Goal: Task Accomplishment & Management: Manage account settings

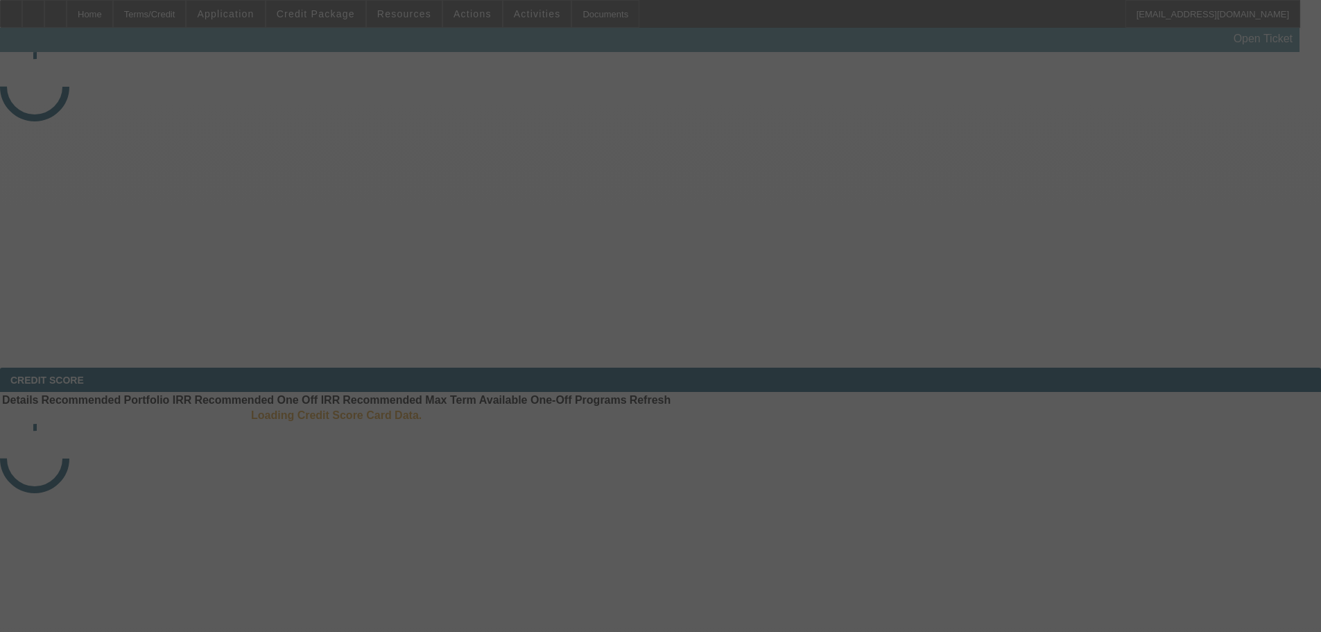
select select "3"
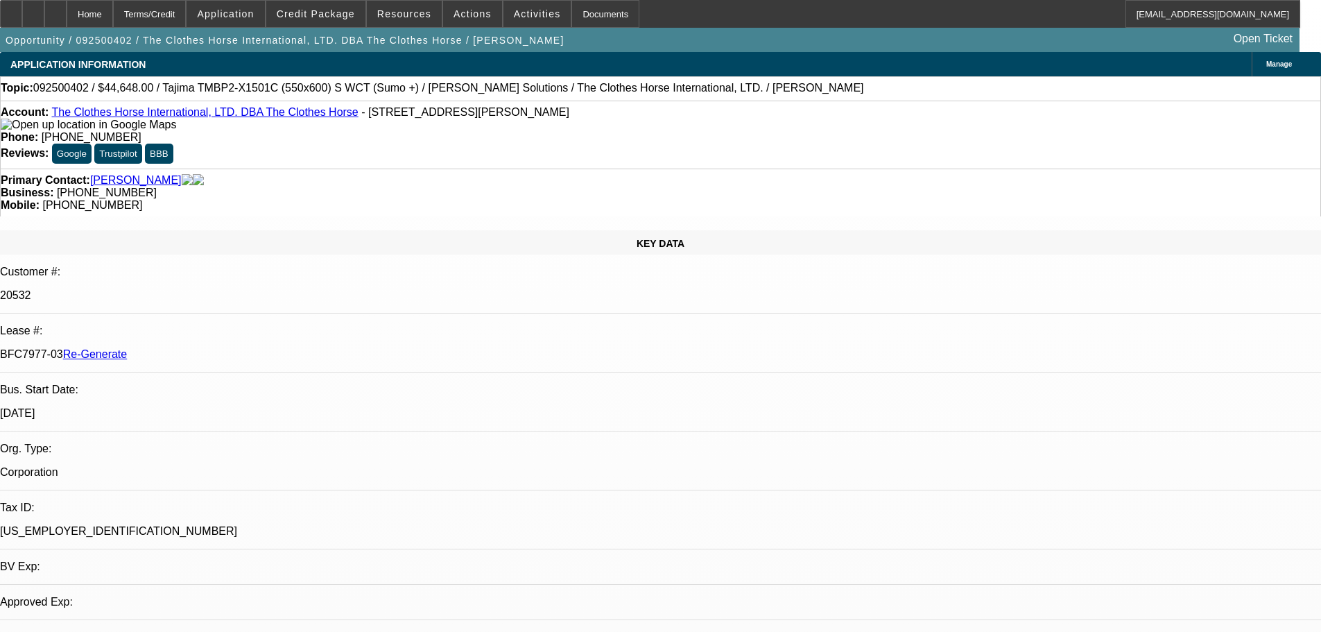
select select "0"
select select "2"
select select "0"
select select "6"
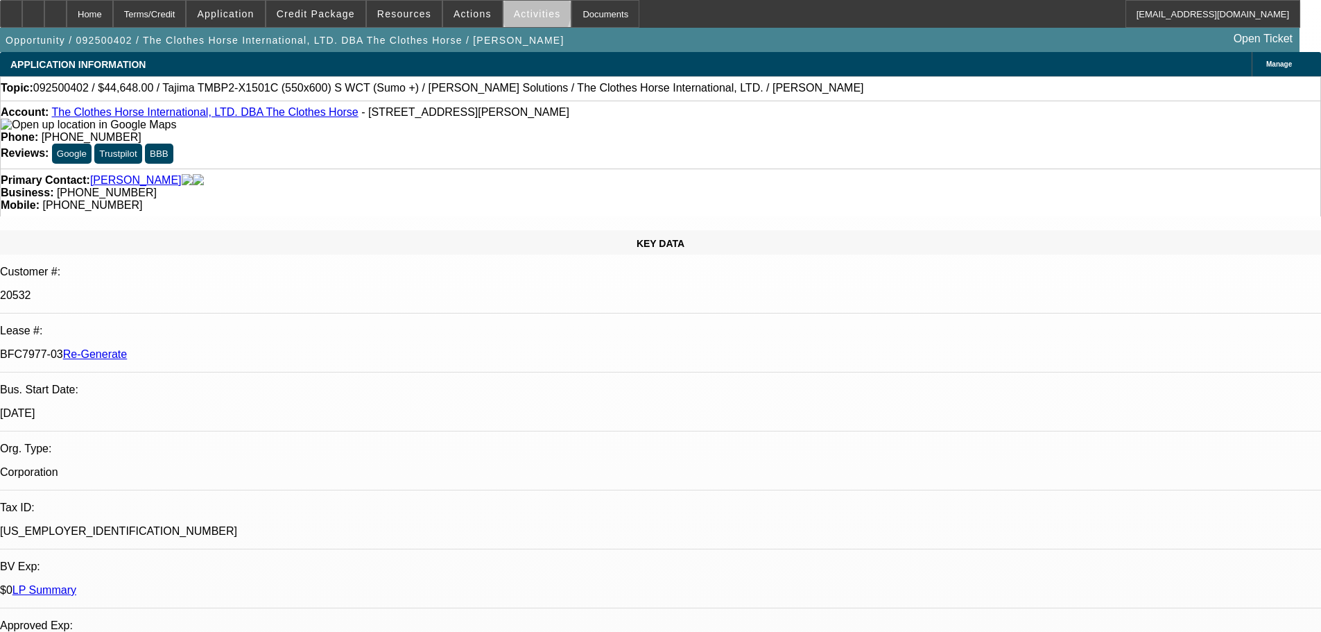
click at [522, 15] on span "Activities" at bounding box center [537, 13] width 47 height 11
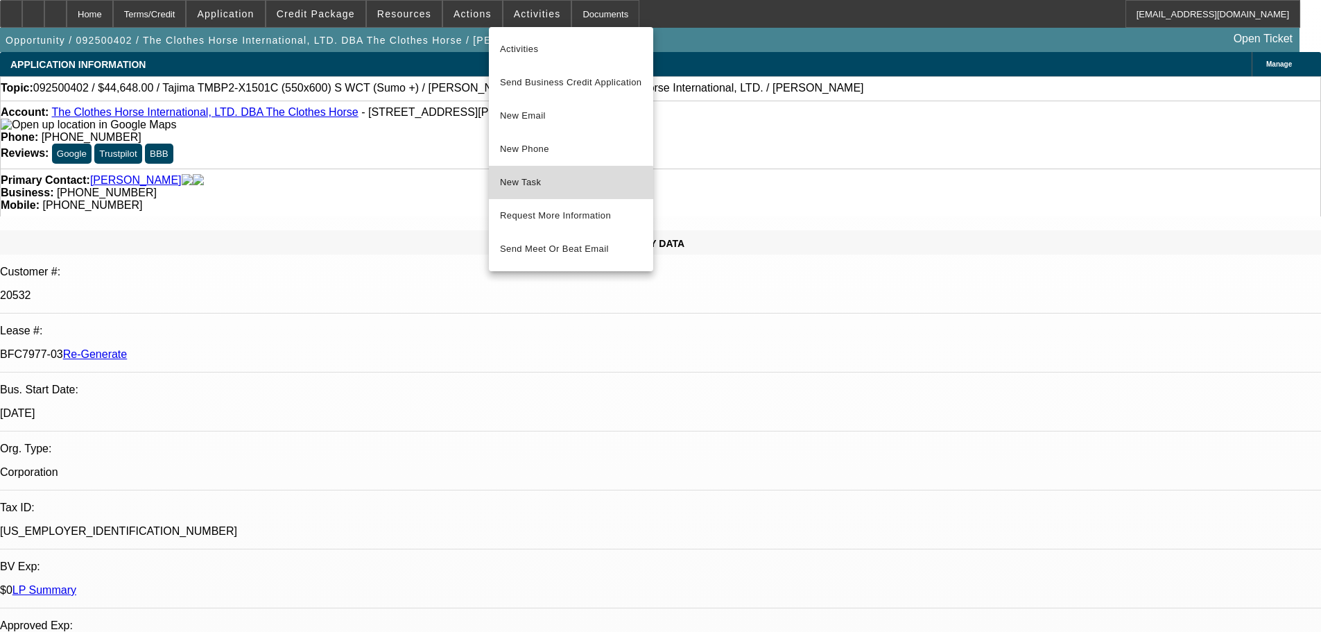
click at [536, 193] on button "New Task" at bounding box center [571, 182] width 164 height 33
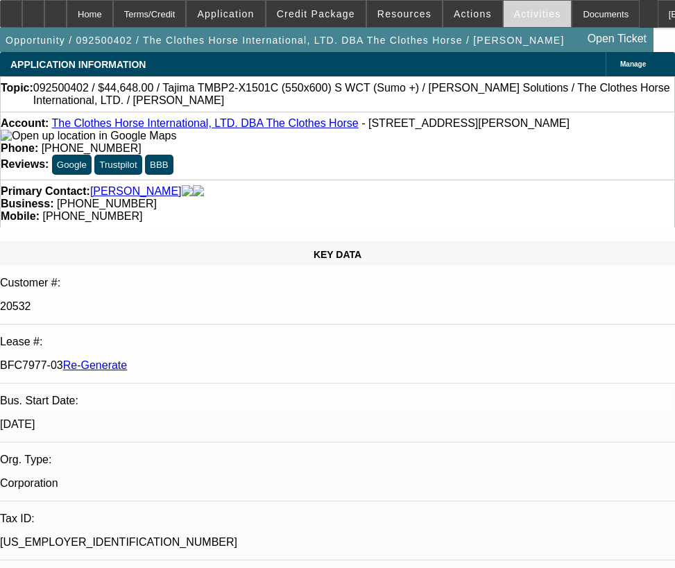
click at [528, 18] on span "Activities" at bounding box center [537, 13] width 47 height 11
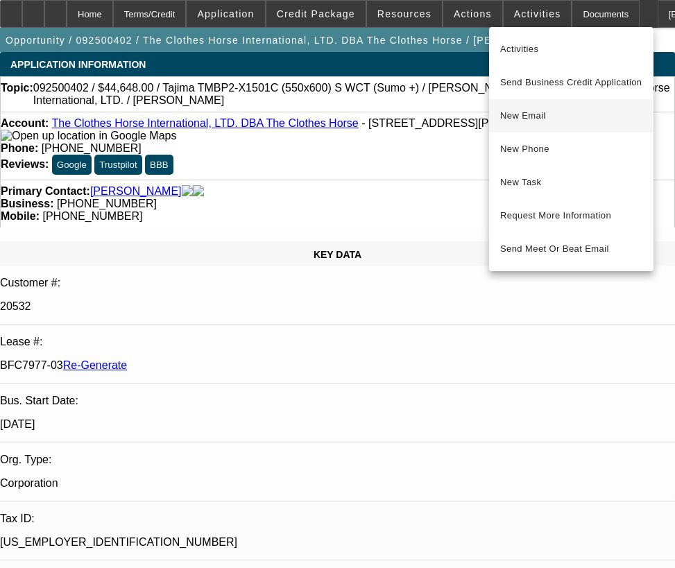
click at [510, 122] on span "New Email" at bounding box center [571, 115] width 142 height 17
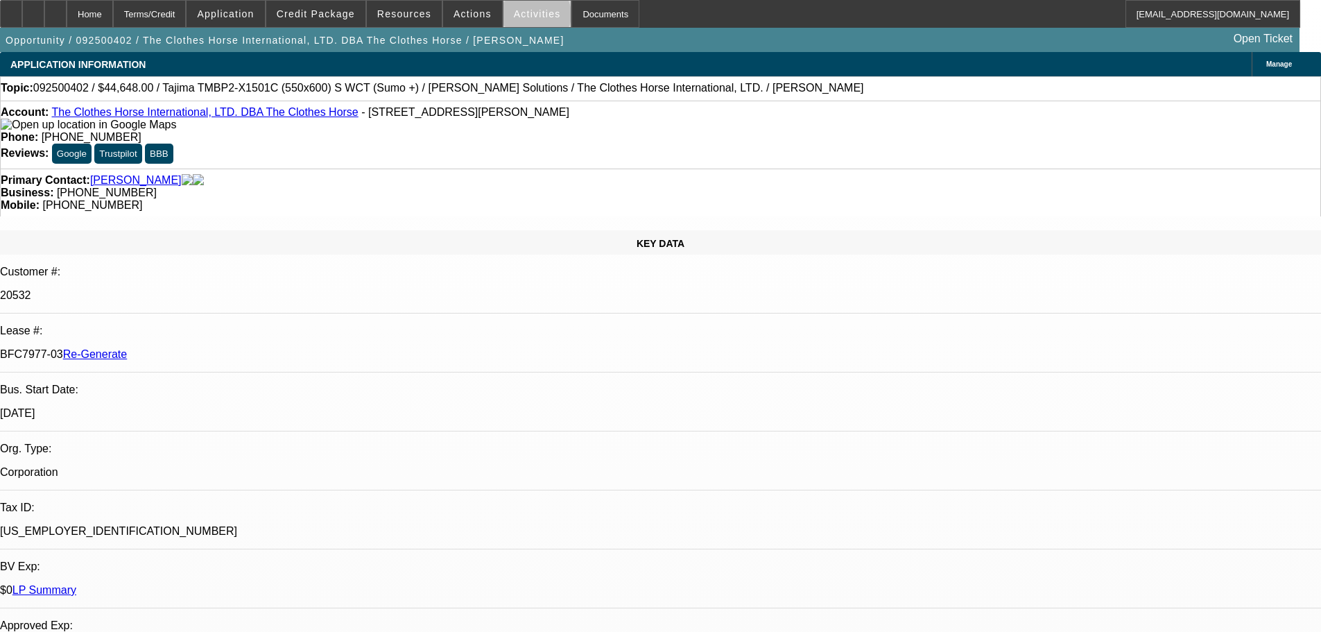
click at [521, 18] on span "Activities" at bounding box center [537, 13] width 47 height 11
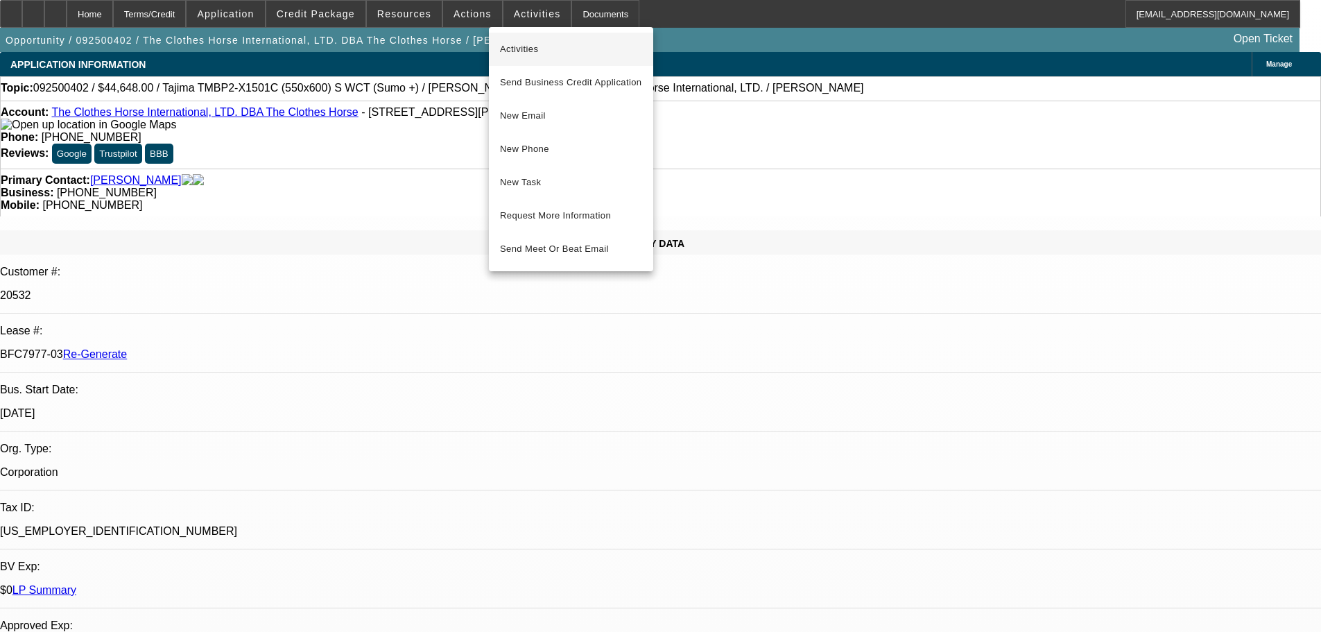
click at [517, 46] on span "Activities" at bounding box center [571, 49] width 142 height 17
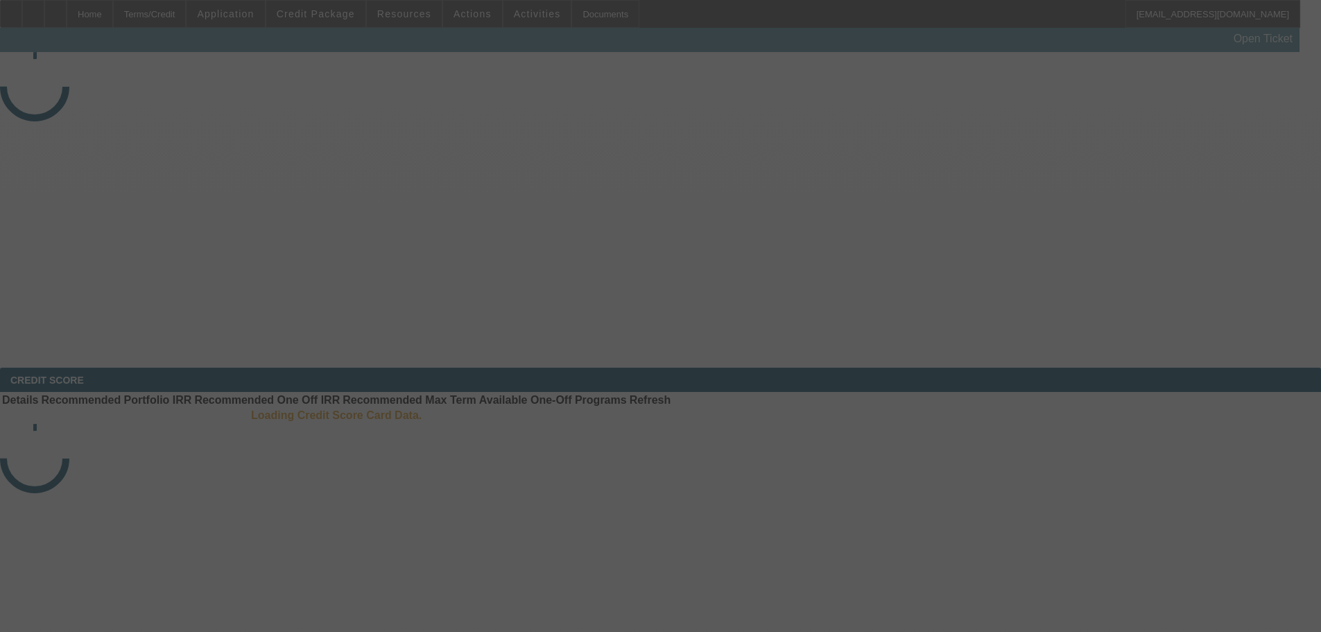
select select "4"
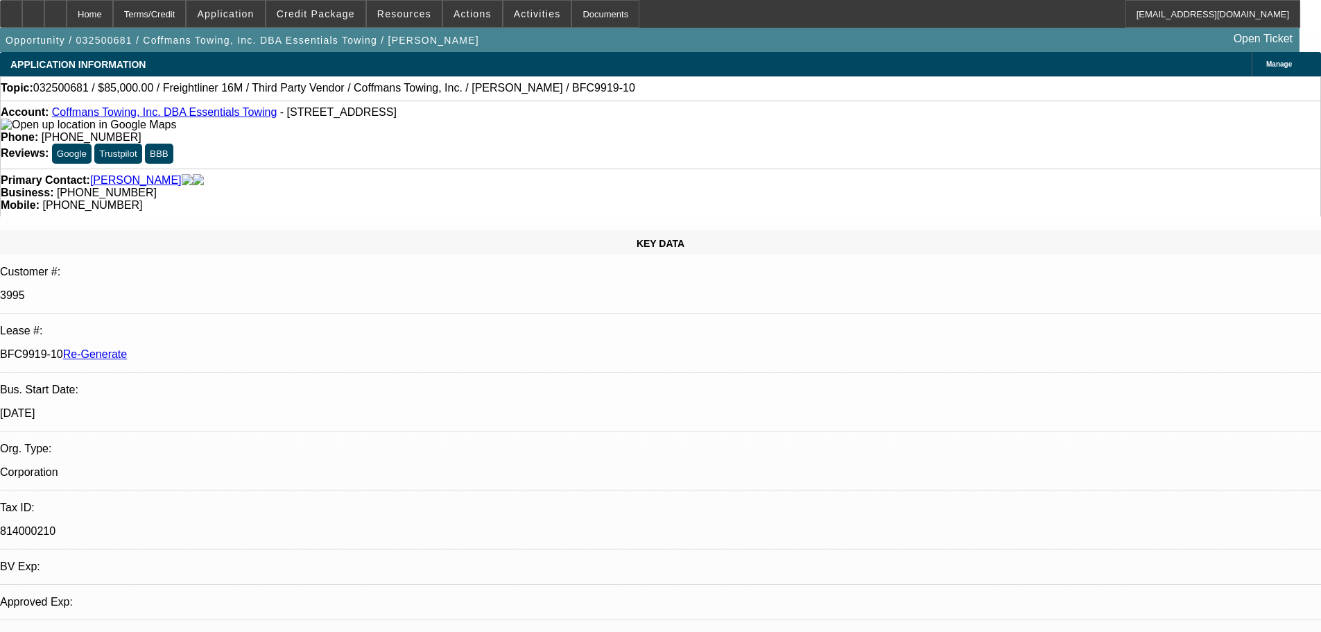
select select "0"
select select "6"
click at [514, 19] on span "Activities" at bounding box center [537, 13] width 47 height 11
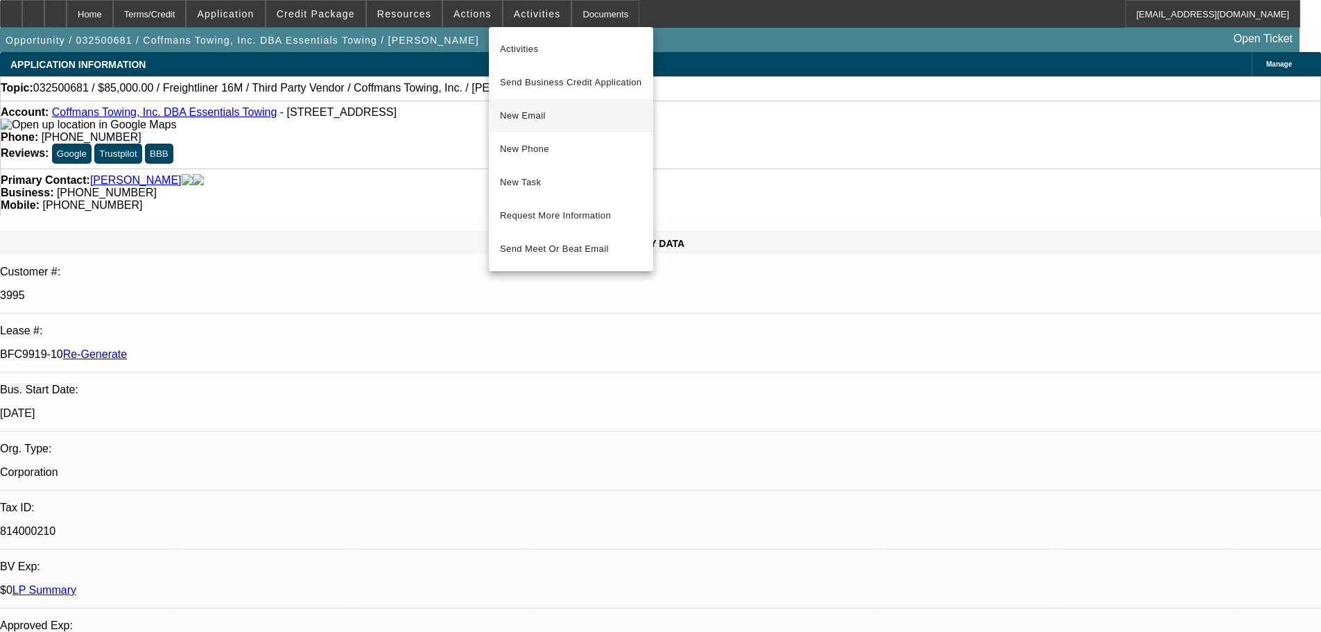
click at [514, 120] on span "New Email" at bounding box center [571, 115] width 142 height 17
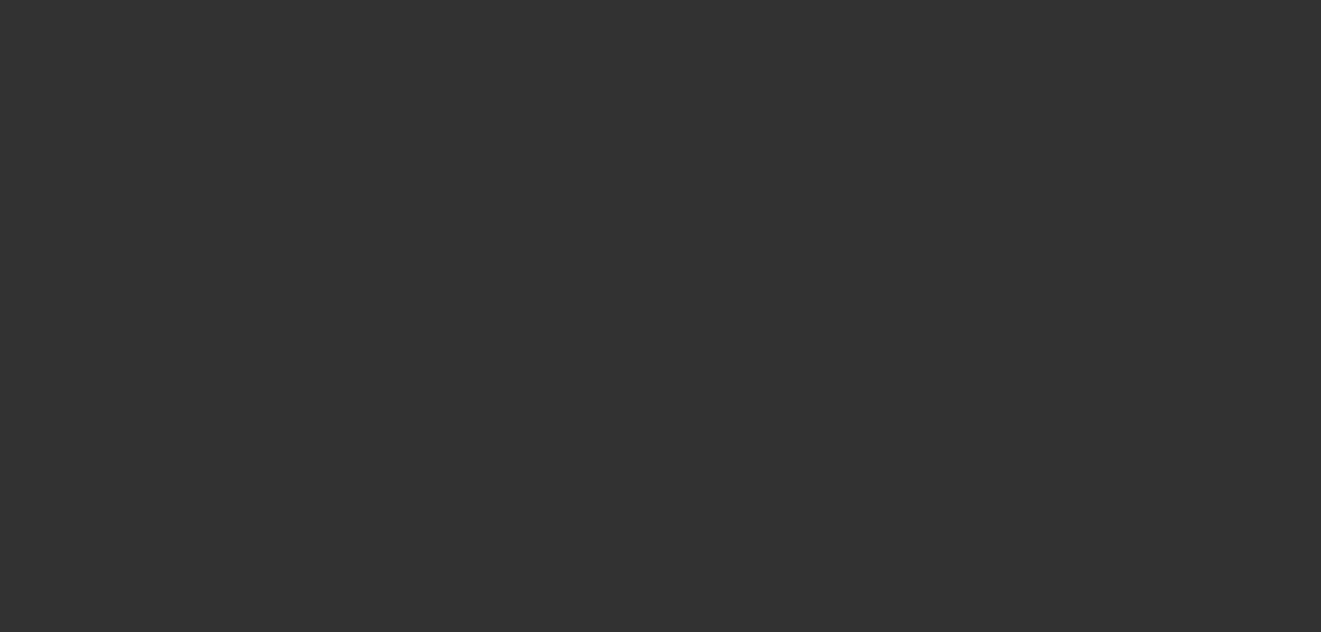
select select "3"
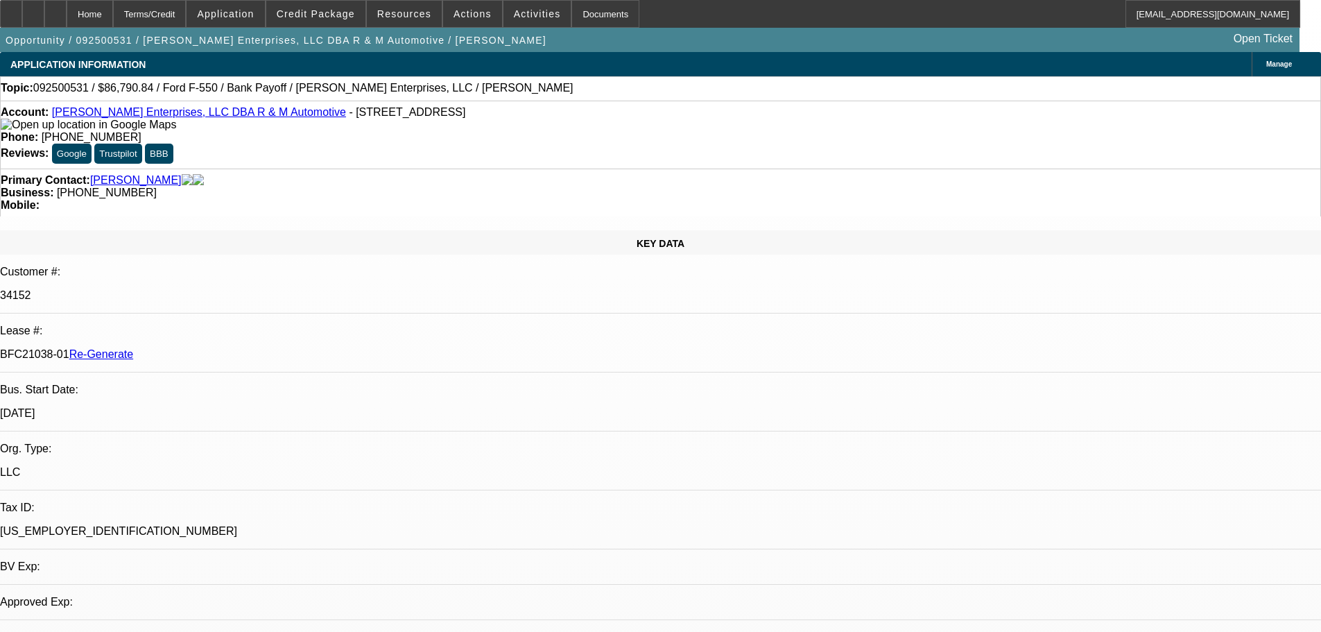
select select "0"
select select "2"
select select "0"
select select "1"
select select "2"
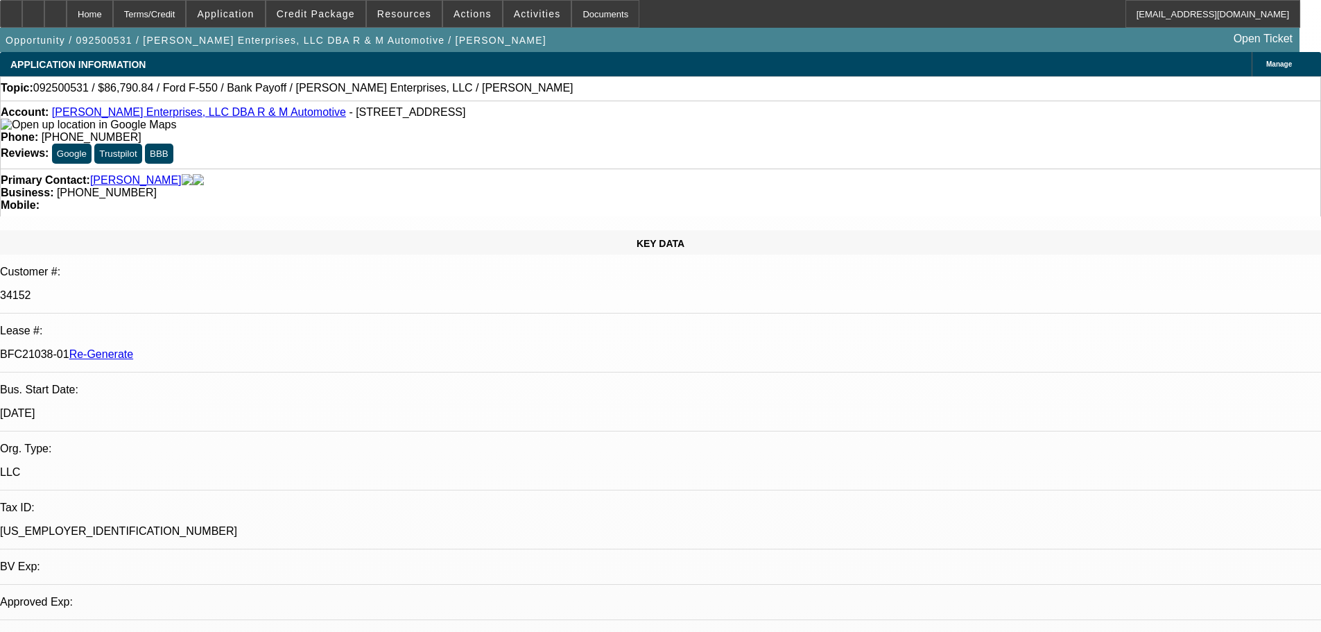
select select "6"
click at [521, 6] on span at bounding box center [537, 13] width 68 height 33
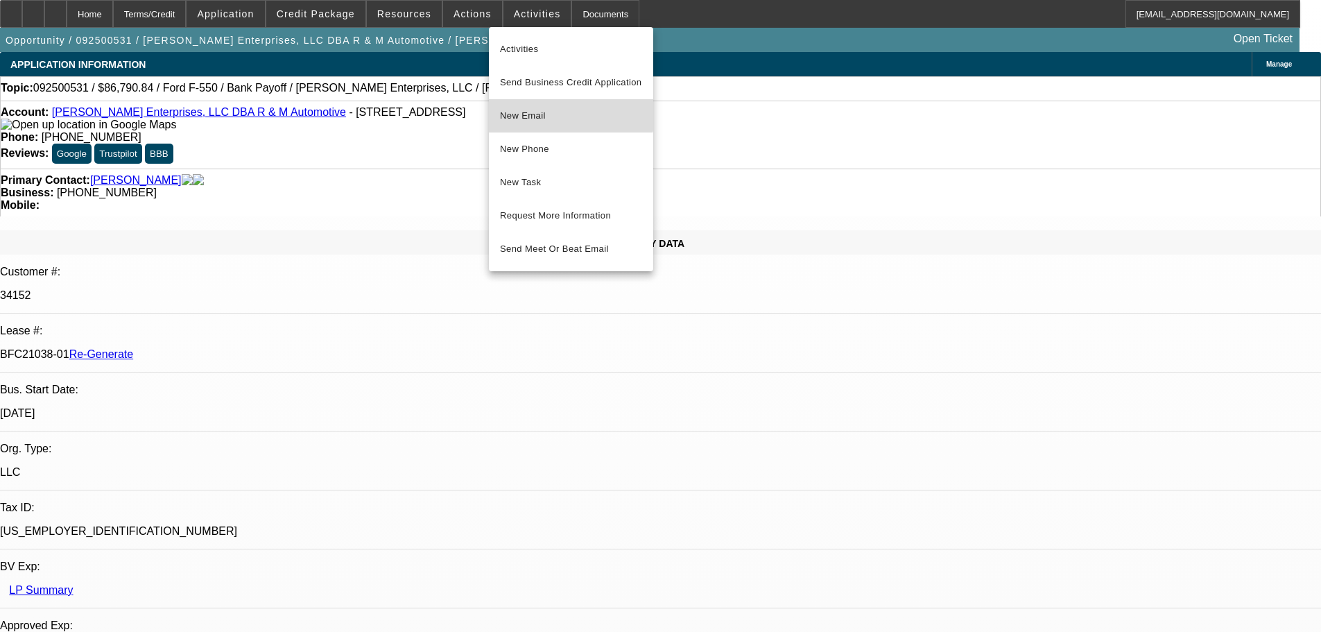
click at [555, 110] on span "New Email" at bounding box center [571, 115] width 142 height 17
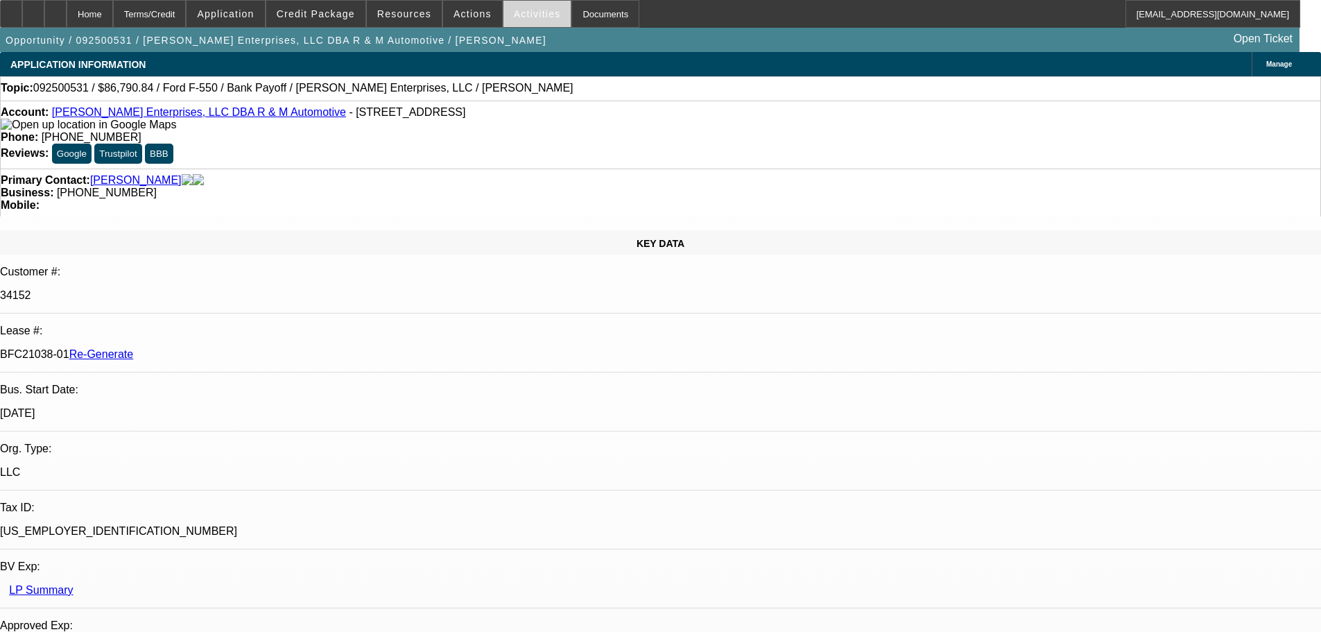
click at [514, 11] on span "Activities" at bounding box center [537, 13] width 47 height 11
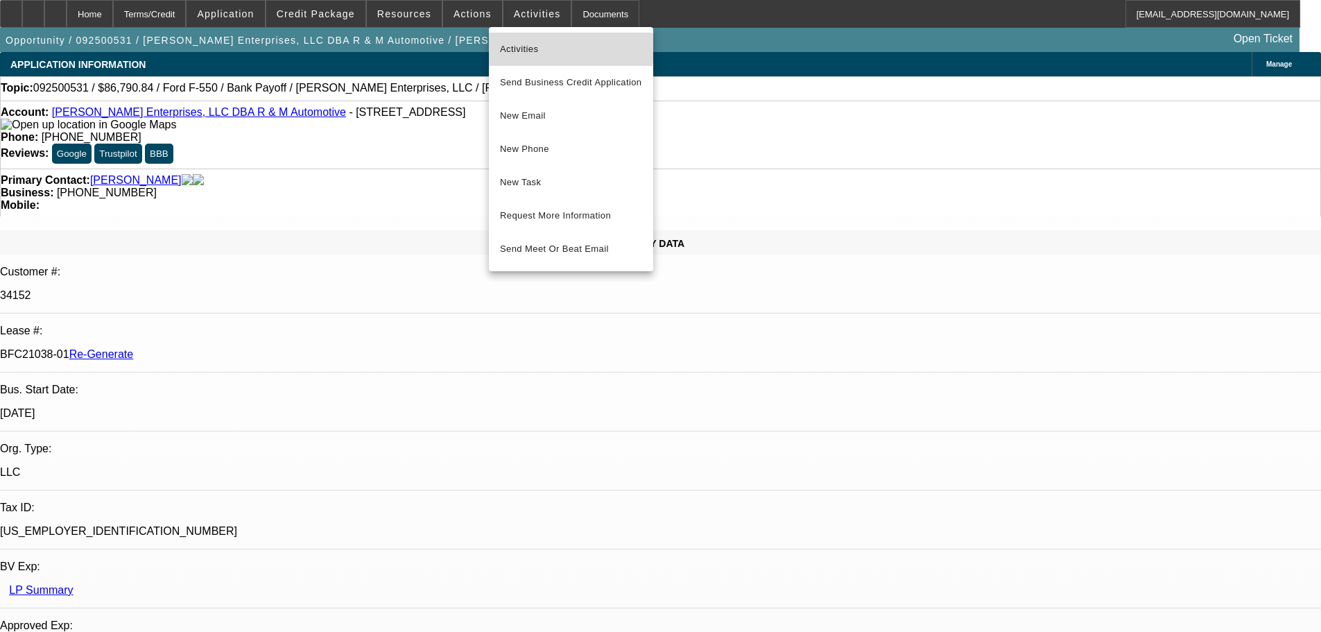
click at [531, 48] on span "Activities" at bounding box center [571, 49] width 142 height 17
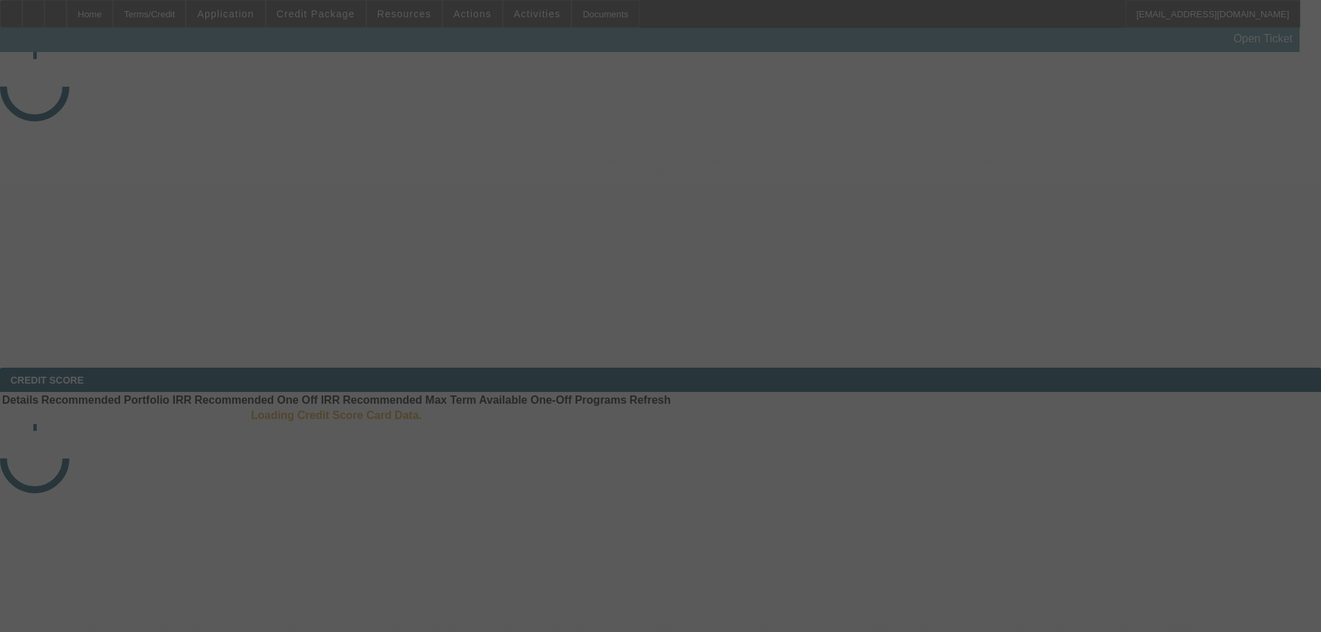
select select "3"
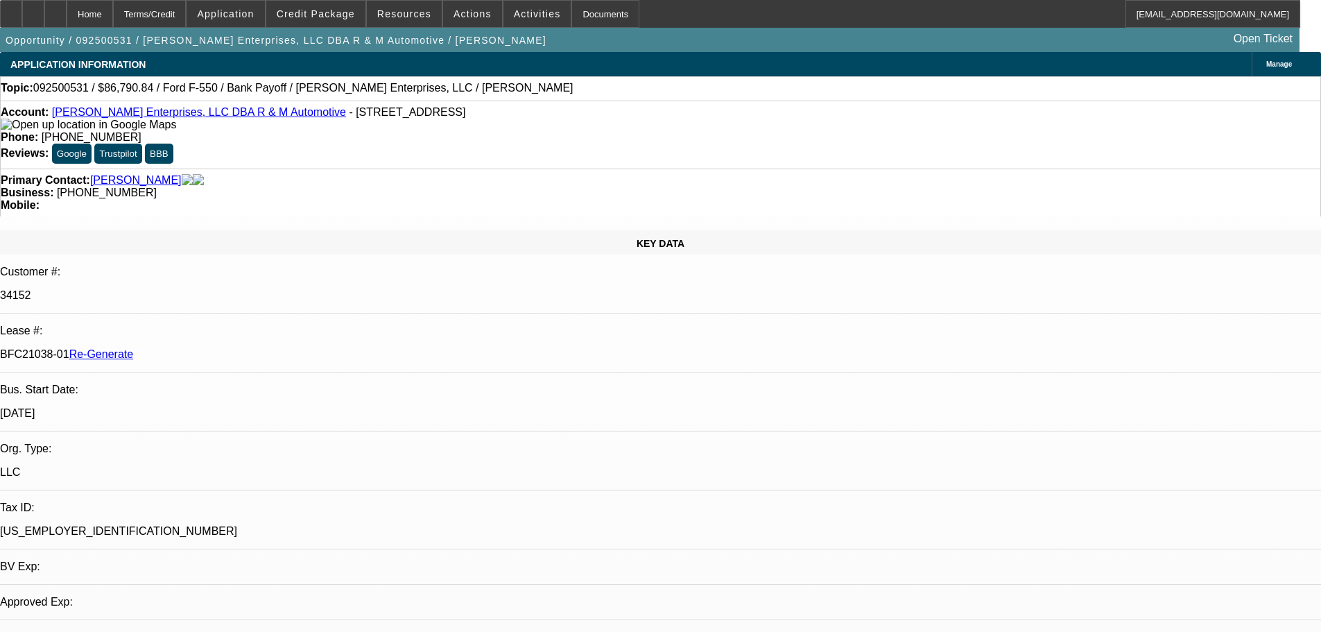
select select "0"
select select "2"
select select "0"
select select "6"
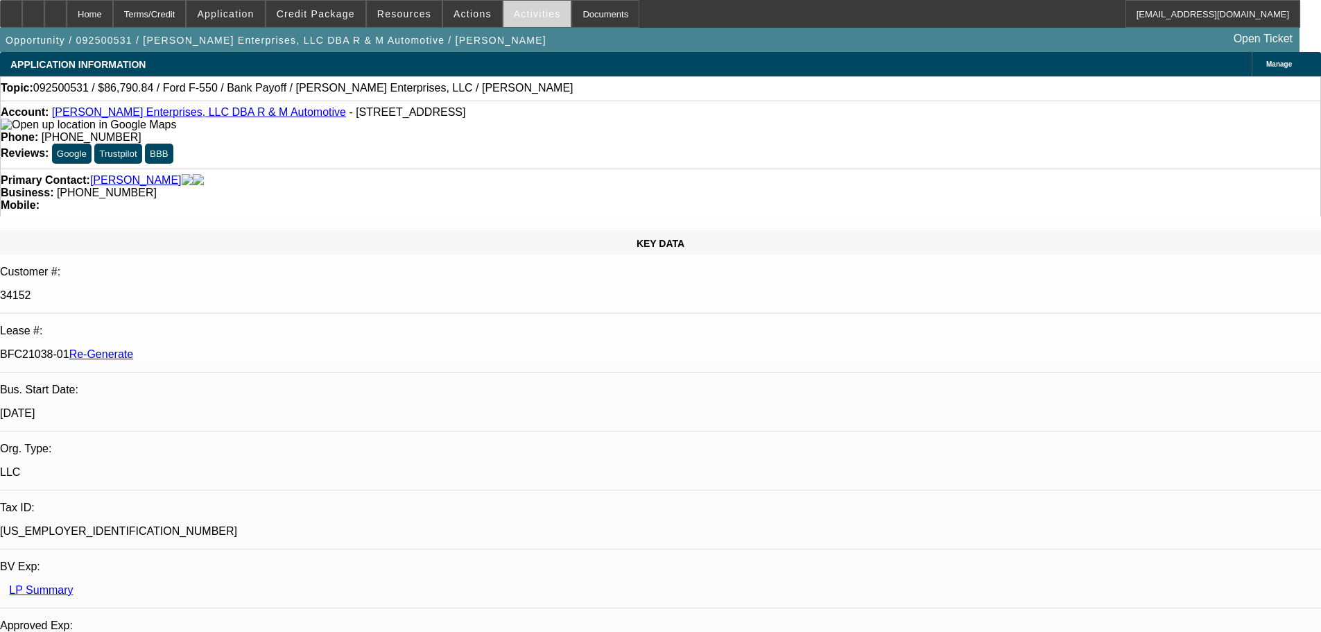
click at [519, 21] on span at bounding box center [537, 13] width 68 height 33
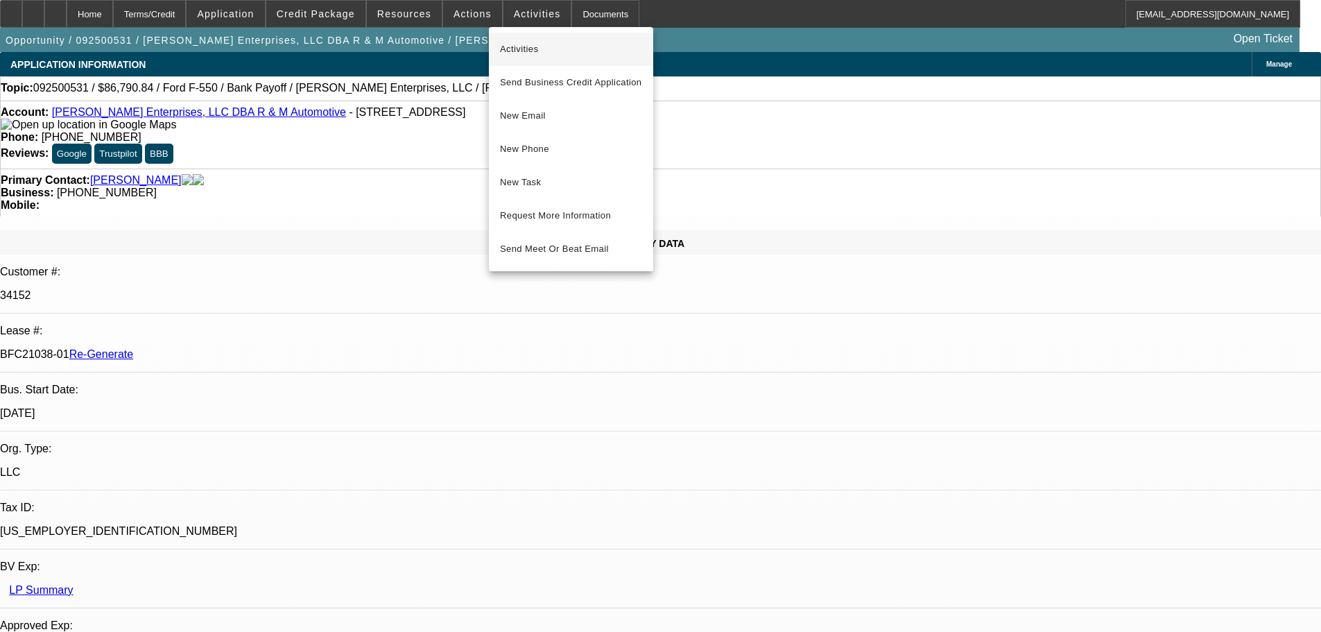
click at [520, 49] on span "Activities" at bounding box center [571, 49] width 142 height 17
